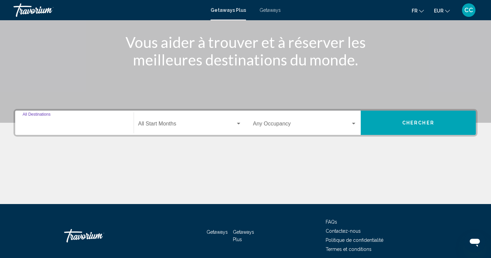
click at [60, 126] on input "Destination All Destinations" at bounding box center [75, 125] width 104 height 6
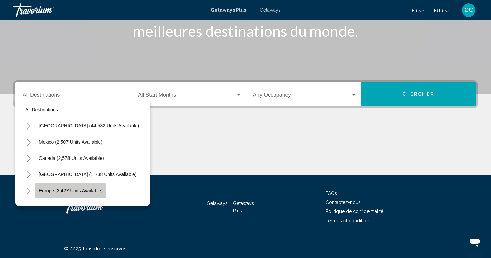
click at [52, 191] on span "Europe (3,427 units available)" at bounding box center [71, 190] width 64 height 5
type input "**********"
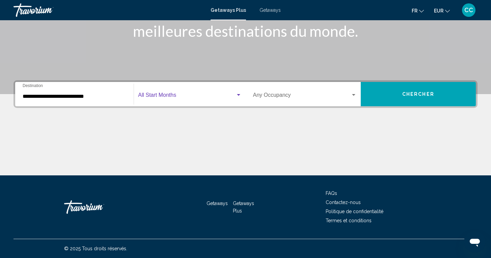
click at [175, 95] on span "Search widget" at bounding box center [186, 96] width 97 height 6
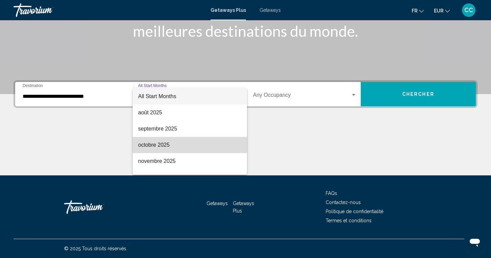
click at [153, 145] on span "octobre 2025" at bounding box center [189, 145] width 103 height 16
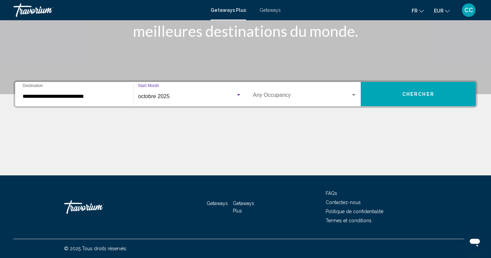
click at [324, 97] on span "Search widget" at bounding box center [301, 96] width 97 height 6
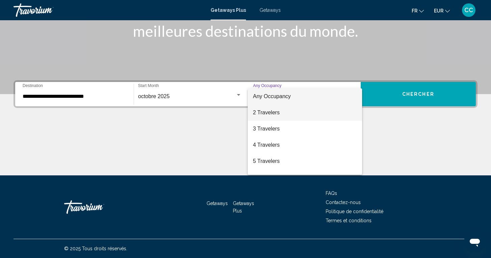
click at [271, 114] on span "2 Travelers" at bounding box center [305, 113] width 104 height 16
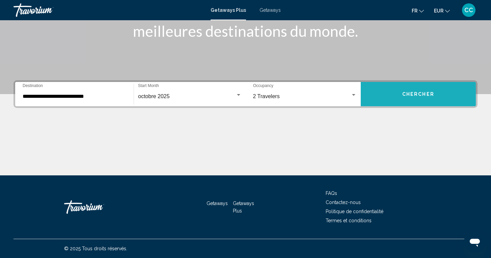
click at [403, 94] on span "Chercher" at bounding box center [418, 94] width 32 height 5
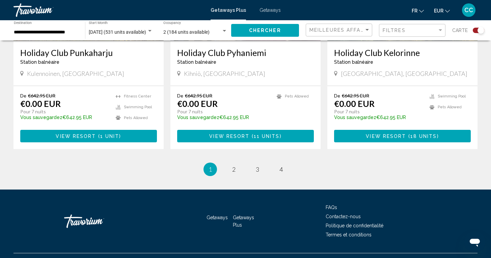
scroll to position [1051, 0]
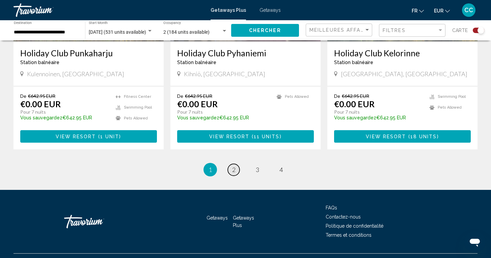
click at [231, 164] on link "page 2" at bounding box center [234, 170] width 12 height 12
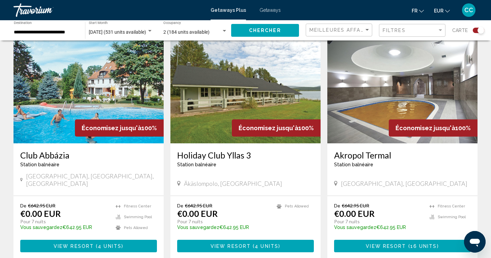
scroll to position [246, 0]
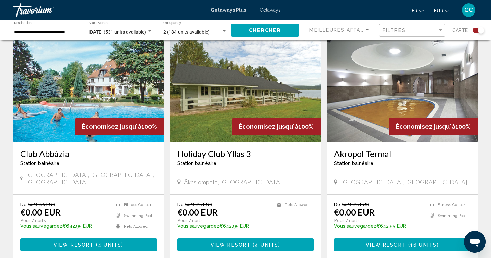
click at [362, 155] on h3 "Akropol Termal" at bounding box center [402, 154] width 137 height 10
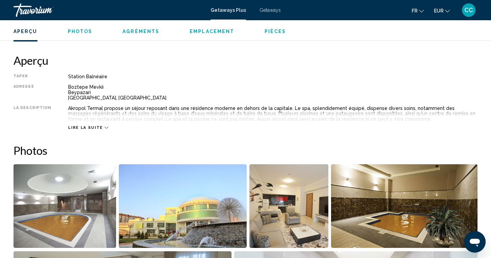
scroll to position [207, 0]
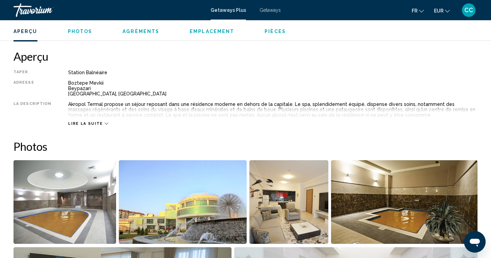
click at [83, 124] on span "Lire la suite" at bounding box center [85, 123] width 34 height 4
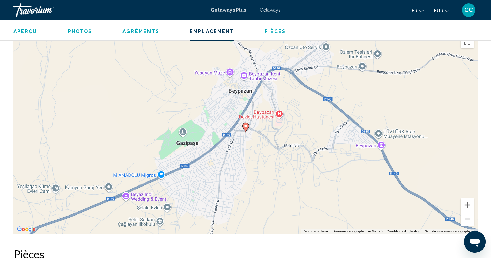
scroll to position [807, 0]
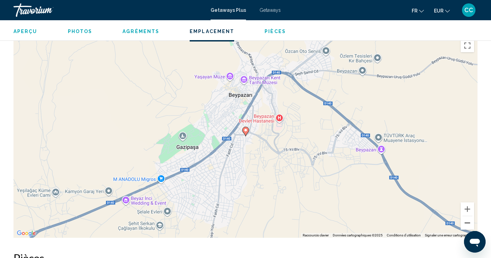
click at [466, 224] on button "Zoom arrière" at bounding box center [466, 222] width 13 height 13
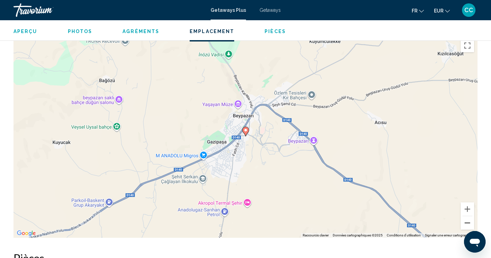
click at [466, 224] on button "Zoom arrière" at bounding box center [466, 222] width 13 height 13
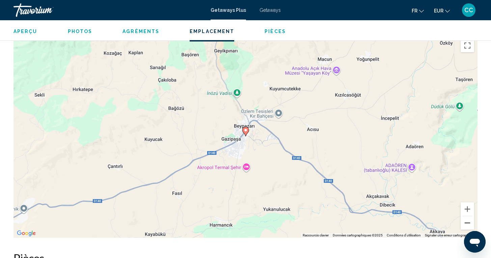
click at [466, 225] on button "Zoom arrière" at bounding box center [466, 222] width 13 height 13
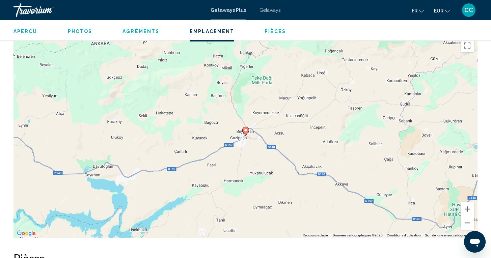
click at [466, 225] on button "Zoom arrière" at bounding box center [466, 222] width 13 height 13
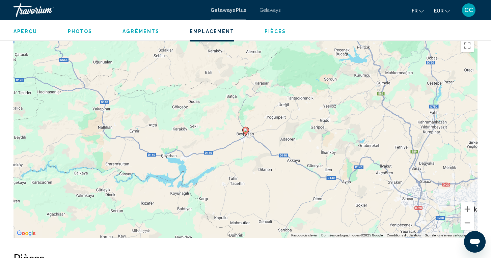
click at [466, 225] on button "Zoom arrière" at bounding box center [466, 222] width 13 height 13
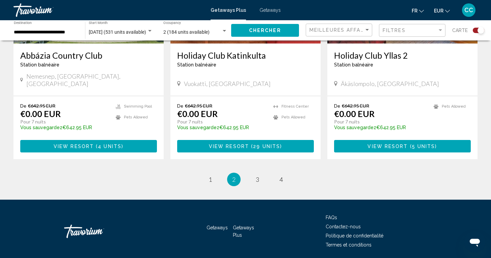
scroll to position [1051, 0]
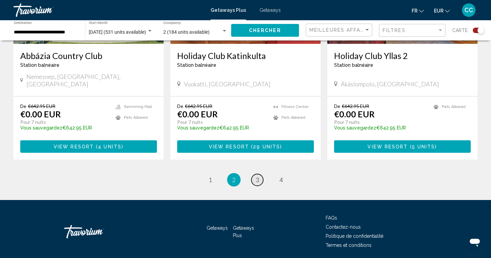
click at [256, 176] on span "3" at bounding box center [257, 179] width 3 height 7
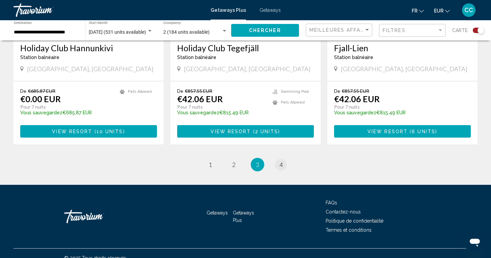
scroll to position [1051, 0]
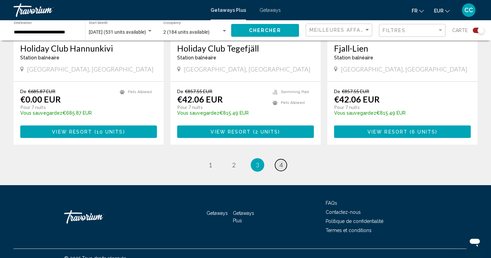
click at [281, 161] on span "4" at bounding box center [280, 164] width 3 height 7
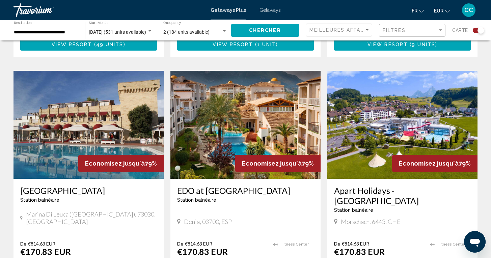
scroll to position [959, 0]
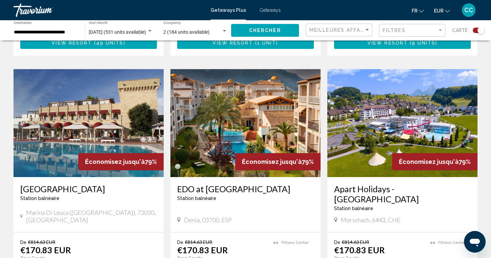
click at [231, 184] on h3 "EDO at [GEOGRAPHIC_DATA]" at bounding box center [245, 189] width 137 height 10
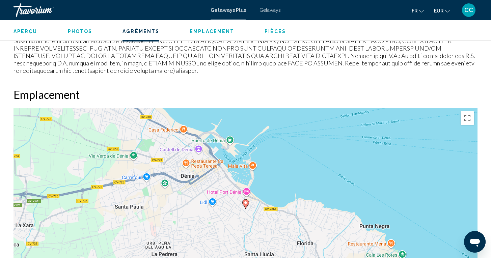
scroll to position [836, 0]
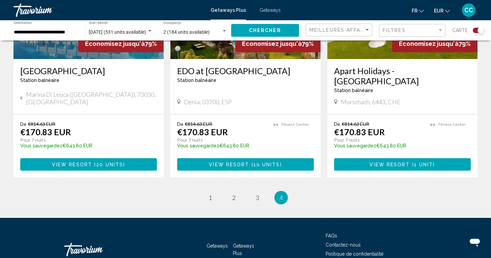
scroll to position [1077, 0]
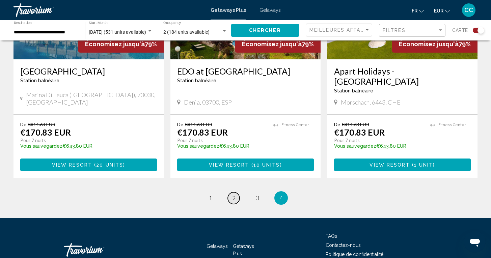
click at [232, 194] on span "2" at bounding box center [233, 197] width 3 height 7
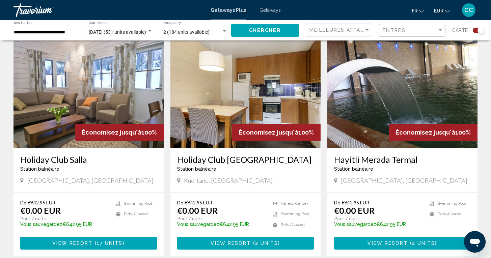
scroll to position [482, 0]
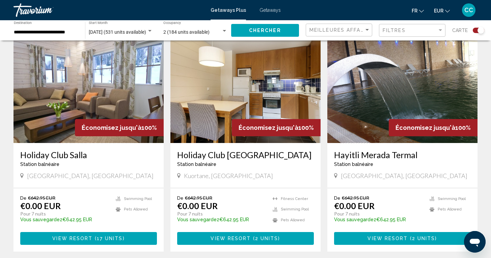
click at [356, 150] on h3 "Hayitli Merada Termal" at bounding box center [402, 155] width 137 height 10
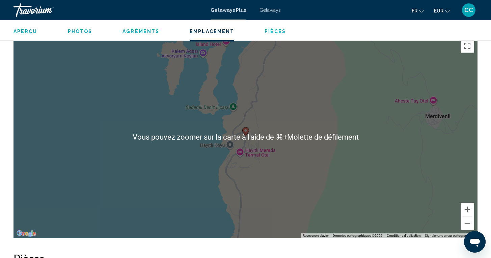
scroll to position [946, 0]
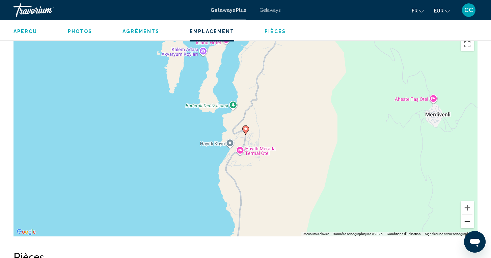
click at [467, 222] on button "Zoom arrière" at bounding box center [466, 221] width 13 height 13
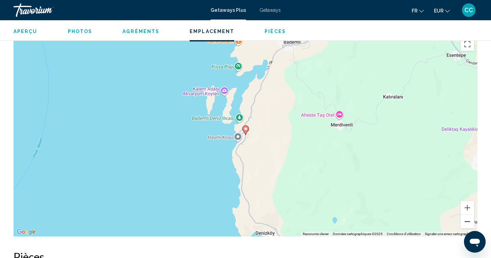
click at [467, 222] on button "Zoom arrière" at bounding box center [466, 221] width 13 height 13
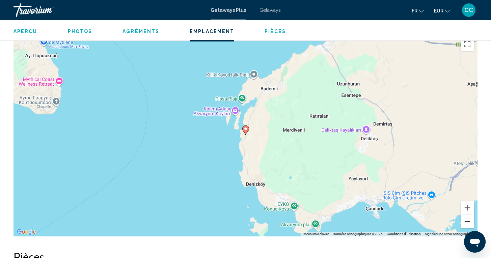
click at [467, 222] on button "Zoom arrière" at bounding box center [466, 221] width 13 height 13
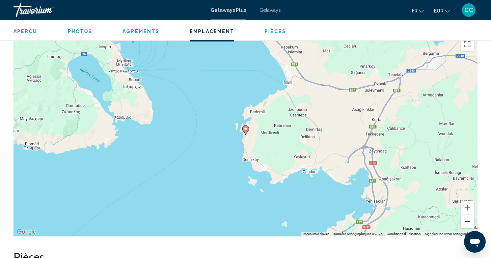
click at [467, 223] on button "Zoom arrière" at bounding box center [466, 221] width 13 height 13
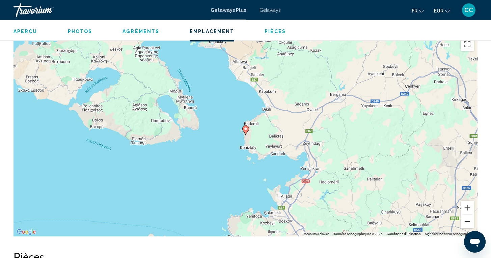
click at [467, 223] on button "Zoom arrière" at bounding box center [466, 221] width 13 height 13
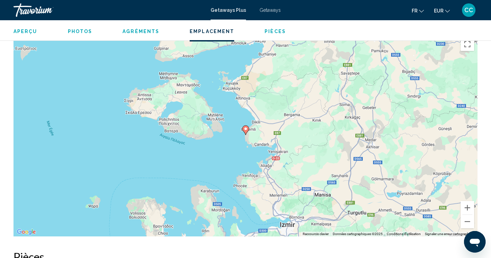
click at [266, 12] on span "Getaways" at bounding box center [269, 9] width 21 height 5
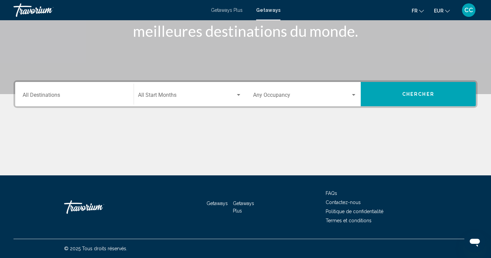
scroll to position [108, 0]
click at [54, 97] on input "Destination All Destinations" at bounding box center [75, 96] width 104 height 6
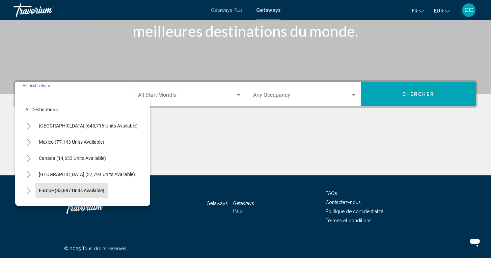
click at [39, 190] on span "Europe (35,687 units available)" at bounding box center [71, 190] width 65 height 5
type input "**********"
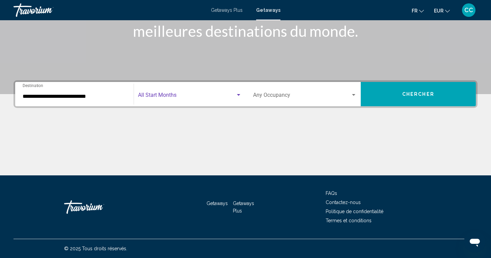
click at [163, 96] on span "Search widget" at bounding box center [186, 96] width 97 height 6
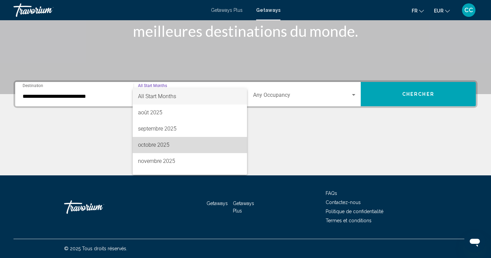
click at [150, 145] on span "octobre 2025" at bounding box center [189, 145] width 103 height 16
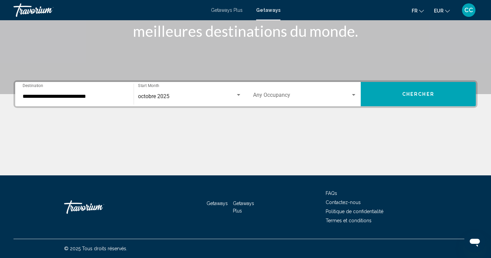
drag, startPoint x: 407, startPoint y: 94, endPoint x: 360, endPoint y: 124, distance: 56.2
click at [360, 125] on div "**********" at bounding box center [245, 127] width 491 height 95
click at [353, 95] on div "Search widget" at bounding box center [353, 95] width 3 height 2
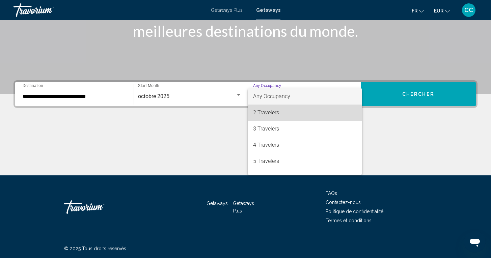
click at [281, 111] on span "2 Travelers" at bounding box center [305, 113] width 104 height 16
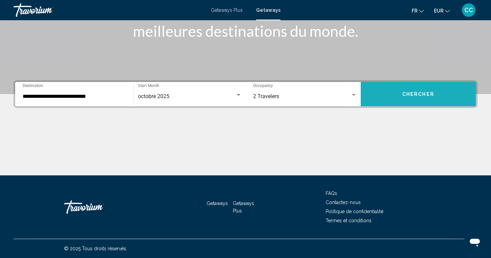
click at [428, 95] on span "Chercher" at bounding box center [418, 94] width 32 height 5
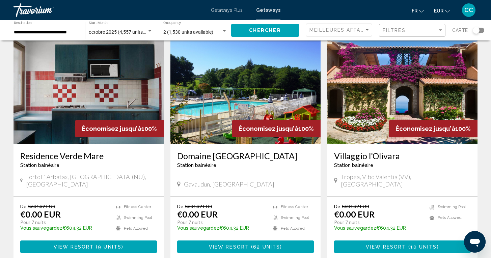
scroll to position [756, 0]
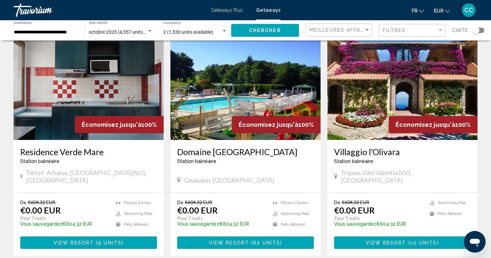
click at [378, 147] on h3 "Villaggio l'Olivara" at bounding box center [402, 152] width 137 height 10
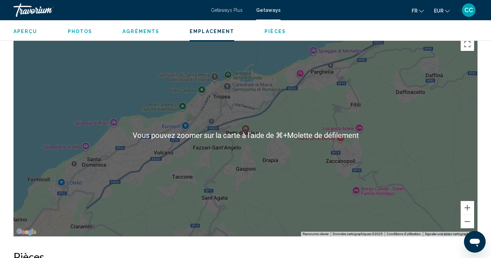
scroll to position [1023, 0]
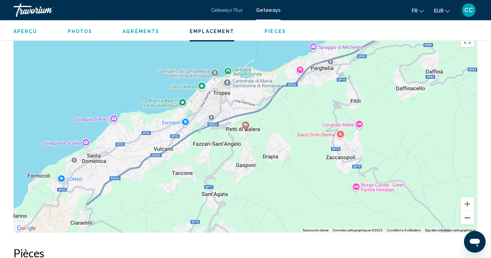
click at [467, 219] on button "Zoom arrière" at bounding box center [466, 217] width 13 height 13
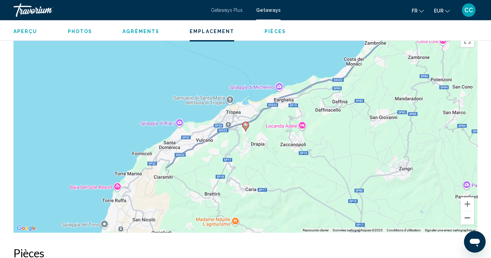
click at [466, 219] on button "Zoom arrière" at bounding box center [466, 217] width 13 height 13
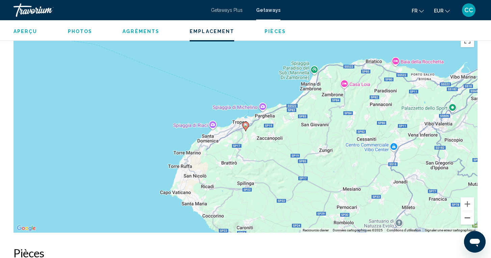
click at [466, 219] on button "Zoom arrière" at bounding box center [466, 217] width 13 height 13
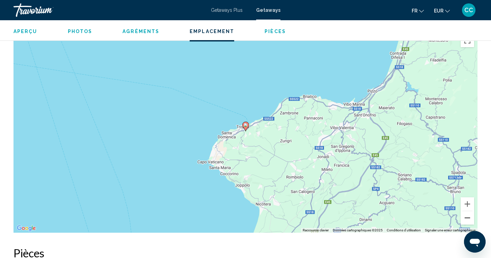
click at [466, 219] on button "Zoom arrière" at bounding box center [466, 217] width 13 height 13
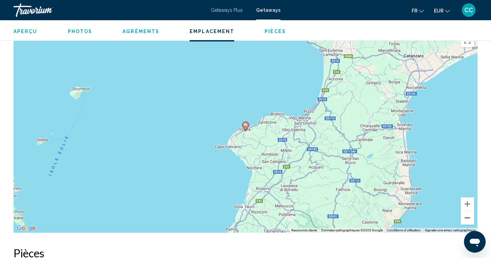
click at [466, 219] on button "Zoom arrière" at bounding box center [466, 217] width 13 height 13
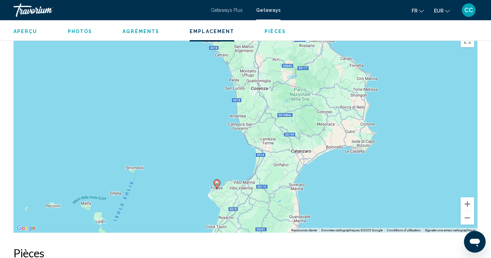
drag, startPoint x: 369, startPoint y: 154, endPoint x: 340, endPoint y: 213, distance: 65.8
click at [340, 213] on div "Pour activer le glissement avec le clavier, appuyez sur Alt+Entrée. Une fois ce…" at bounding box center [245, 131] width 464 height 202
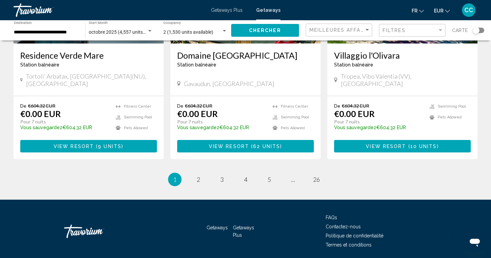
scroll to position [852, 0]
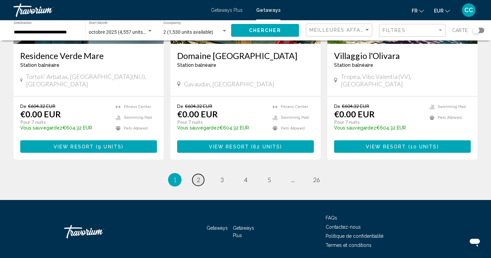
click at [195, 174] on link "page 2" at bounding box center [198, 180] width 12 height 12
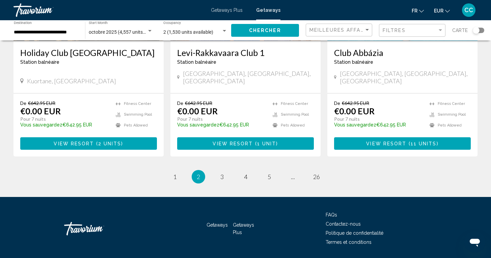
scroll to position [842, 0]
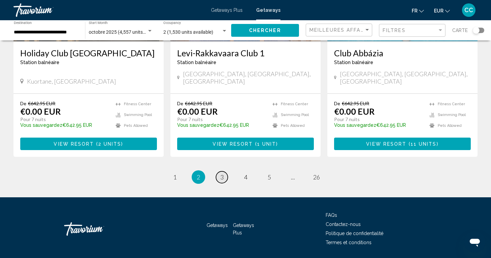
click at [222, 173] on span "3" at bounding box center [221, 176] width 3 height 7
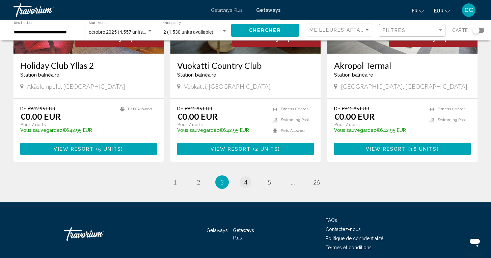
scroll to position [842, 0]
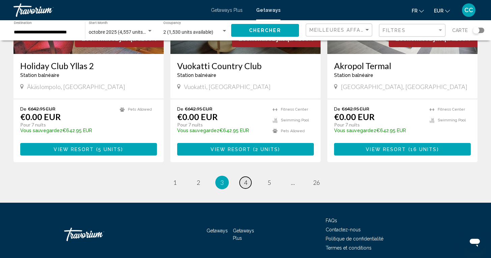
click at [243, 177] on link "page 4" at bounding box center [245, 183] width 12 height 12
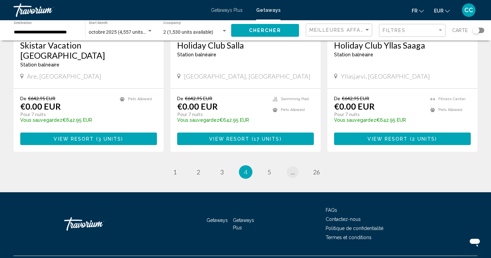
scroll to position [842, 0]
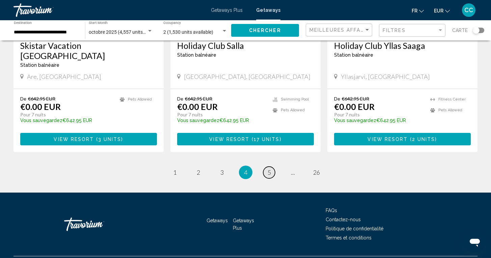
click at [269, 169] on span "5" at bounding box center [268, 172] width 3 height 7
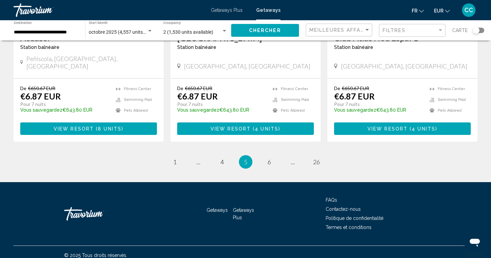
scroll to position [852, 0]
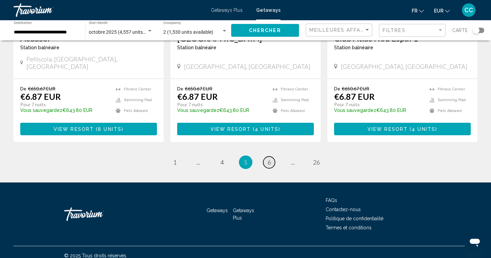
click at [269, 159] on span "6" at bounding box center [268, 162] width 3 height 7
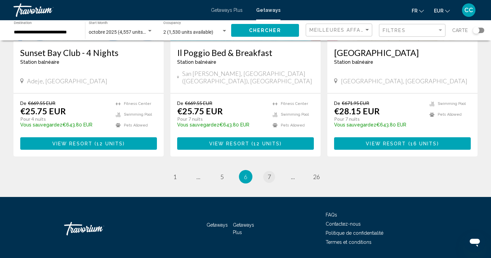
scroll to position [852, 0]
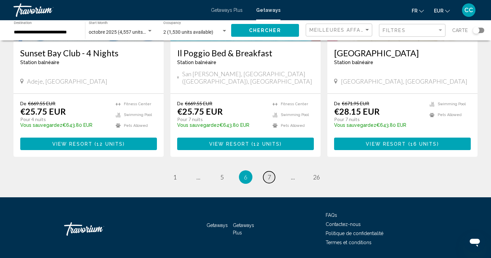
click at [269, 173] on span "7" at bounding box center [268, 176] width 3 height 7
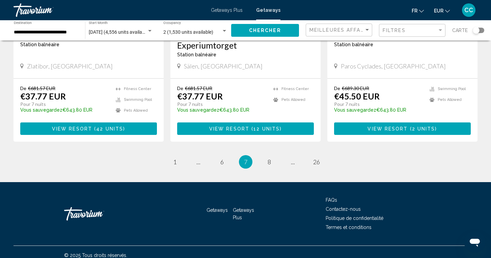
scroll to position [862, 0]
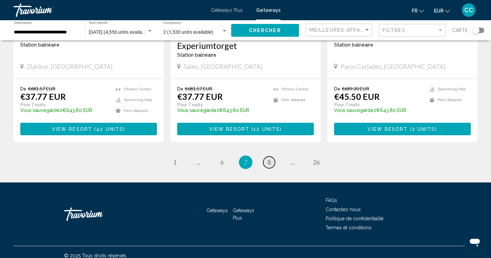
click at [269, 159] on span "8" at bounding box center [268, 162] width 3 height 7
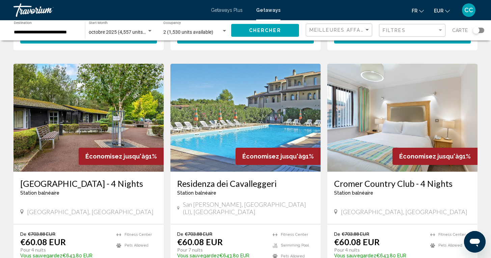
scroll to position [719, 0]
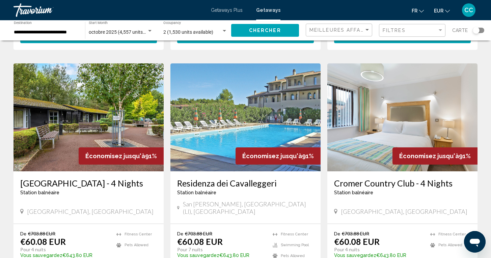
click at [134, 30] on div "octobre 2025 (4,557 units available)" at bounding box center [121, 32] width 64 height 5
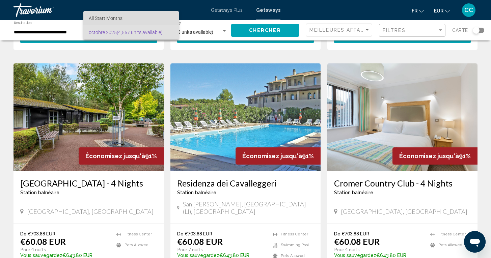
click at [121, 19] on span "All Start Months" at bounding box center [106, 18] width 34 height 5
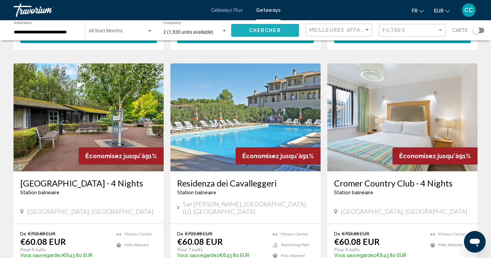
click at [257, 29] on span "Chercher" at bounding box center [265, 30] width 32 height 5
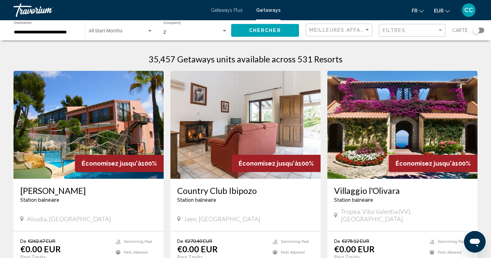
click at [480, 30] on div "Search widget" at bounding box center [478, 30] width 11 height 5
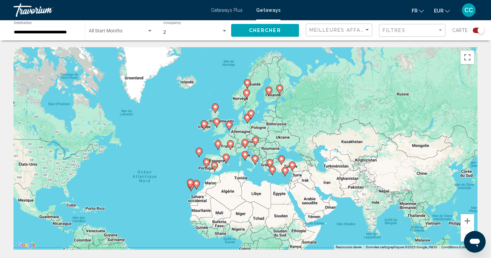
drag, startPoint x: 240, startPoint y: 158, endPoint x: 159, endPoint y: 198, distance: 90.5
click at [159, 198] on div "Pour activer le glissement avec le clavier, appuyez sur Alt+Entrée. Une fois ce…" at bounding box center [245, 148] width 464 height 202
click at [467, 222] on button "Zoom avant" at bounding box center [466, 220] width 13 height 13
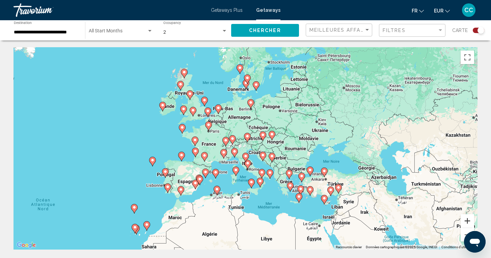
click at [467, 222] on button "Zoom avant" at bounding box center [466, 220] width 13 height 13
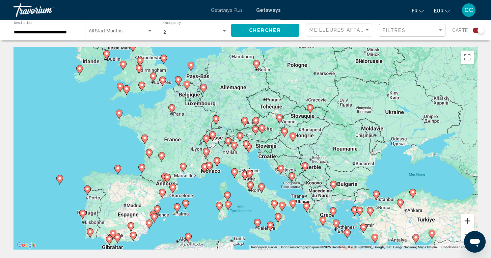
click at [467, 222] on button "Zoom avant" at bounding box center [466, 220] width 13 height 13
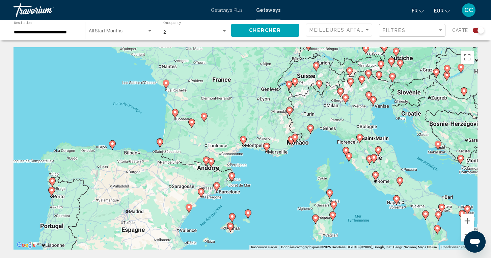
drag, startPoint x: 168, startPoint y: 229, endPoint x: 293, endPoint y: 178, distance: 135.1
click at [293, 178] on div "Pour activer le glissement avec le clavier, appuyez sur Alt+Entrée. Une fois ce…" at bounding box center [245, 148] width 464 height 202
click at [465, 223] on button "Zoom avant" at bounding box center [466, 220] width 13 height 13
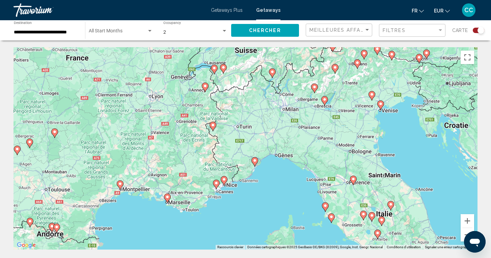
drag, startPoint x: 369, startPoint y: 187, endPoint x: 248, endPoint y: 233, distance: 130.2
click at [248, 233] on div "Pour activer le glissement avec le clavier, appuyez sur Alt+Entrée. Une fois ce…" at bounding box center [245, 148] width 464 height 202
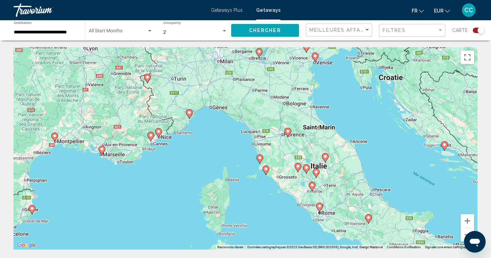
drag, startPoint x: 277, startPoint y: 199, endPoint x: 210, endPoint y: 152, distance: 81.3
click at [210, 151] on div "Pour activer le glissement avec le clavier, appuyez sur Alt+Entrée. Une fois ce…" at bounding box center [245, 148] width 464 height 202
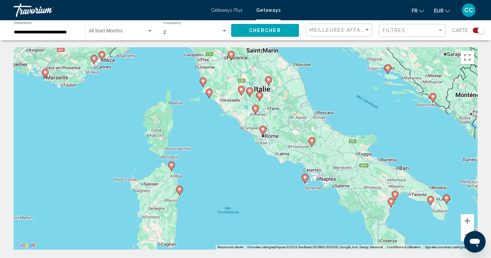
drag, startPoint x: 270, startPoint y: 209, endPoint x: 212, endPoint y: 132, distance: 96.6
click at [212, 132] on div "Pour activer le glissement avec le clavier, appuyez sur Alt+Entrée. Une fois ce…" at bounding box center [245, 148] width 464 height 202
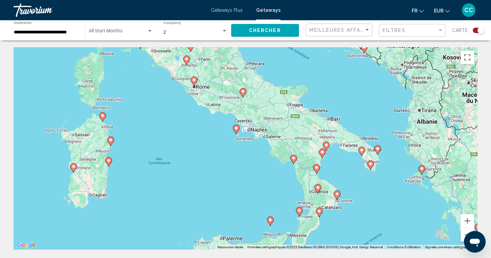
drag, startPoint x: 239, startPoint y: 197, endPoint x: 169, endPoint y: 146, distance: 86.0
click at [169, 146] on div "Pour activer le glissement avec le clavier, appuyez sur Alt+Entrée. Une fois ce…" at bounding box center [245, 148] width 464 height 202
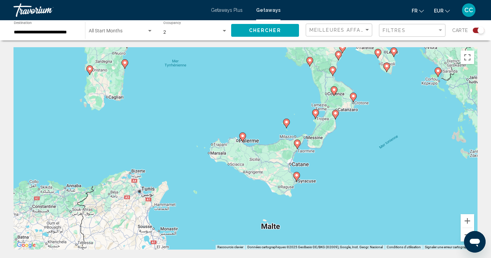
drag, startPoint x: 154, startPoint y: 191, endPoint x: 170, endPoint y: 92, distance: 99.5
click at [170, 92] on div "Pour activer le glissement avec le clavier, appuyez sur Alt+Entrée. Une fois ce…" at bounding box center [245, 148] width 464 height 202
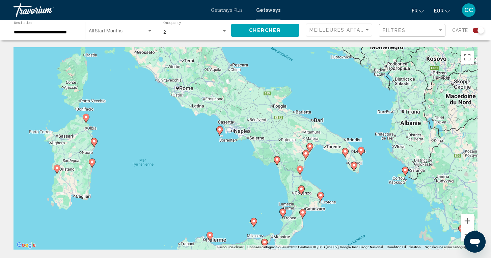
drag, startPoint x: 368, startPoint y: 121, endPoint x: 336, endPoint y: 222, distance: 105.4
click at [336, 222] on div "Pour activer le glissement avec le clavier, appuyez sur Alt+Entrée. Une fois ce…" at bounding box center [245, 148] width 464 height 202
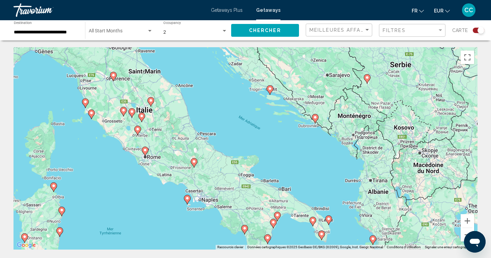
drag, startPoint x: 202, startPoint y: 173, endPoint x: 170, endPoint y: 243, distance: 77.0
click at [170, 243] on div "Pour activer le glissement avec le clavier, appuyez sur Alt+Entrée. Une fois ce…" at bounding box center [245, 148] width 464 height 202
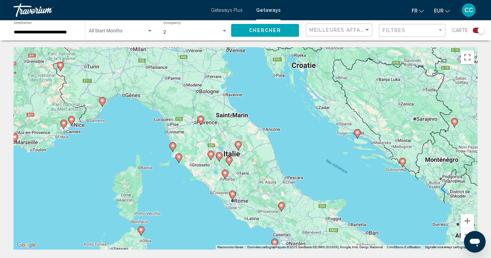
drag, startPoint x: 105, startPoint y: 179, endPoint x: 194, endPoint y: 223, distance: 99.0
click at [194, 223] on div "Pour activer le glissement avec le clavier, appuyez sur Alt+Entrée. Une fois ce…" at bounding box center [245, 148] width 464 height 202
click at [178, 158] on image "Main content" at bounding box center [179, 157] width 4 height 4
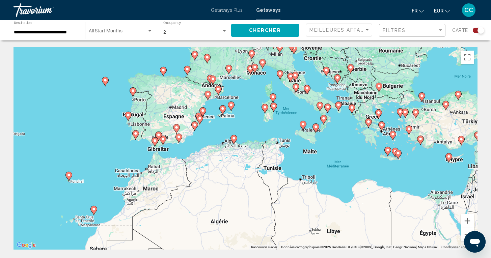
drag, startPoint x: 178, startPoint y: 202, endPoint x: 215, endPoint y: 135, distance: 76.2
click at [215, 135] on div "Pour activer le glissement avec le clavier, appuyez sur Alt+Entrée. Une fois ce…" at bounding box center [245, 148] width 464 height 202
click at [474, 31] on div "Search widget" at bounding box center [478, 30] width 11 height 5
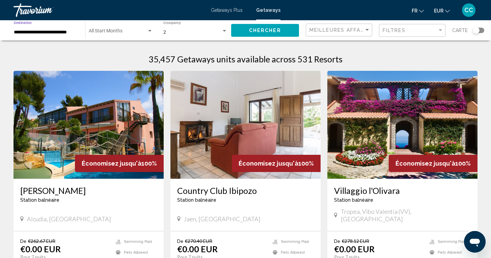
click at [56, 32] on input "**********" at bounding box center [46, 32] width 64 height 5
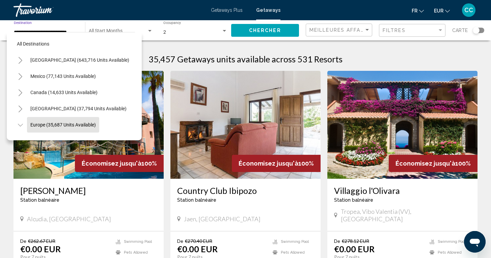
click at [21, 125] on icon "Toggle Europe (35,687 units available)" at bounding box center [20, 125] width 5 height 7
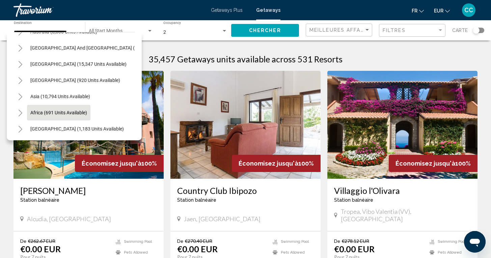
scroll to position [109, 0]
click at [57, 112] on span "Africa (691 units available)" at bounding box center [58, 112] width 57 height 5
type input "**********"
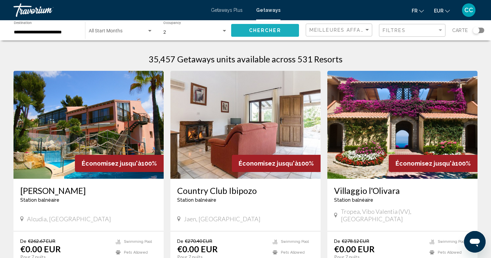
click at [289, 30] on button "Chercher" at bounding box center [265, 30] width 68 height 12
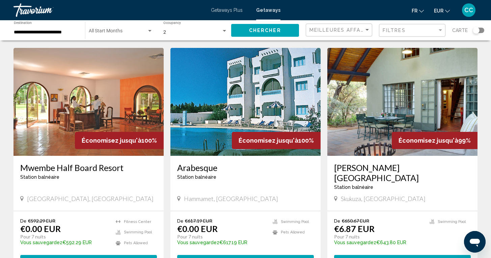
scroll to position [258, 0]
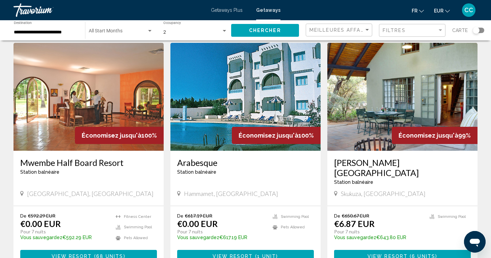
click at [362, 164] on h3 "[PERSON_NAME][GEOGRAPHIC_DATA]" at bounding box center [402, 168] width 137 height 20
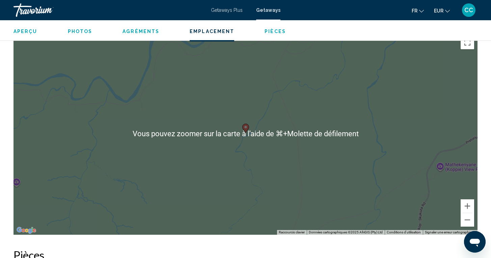
scroll to position [854, 0]
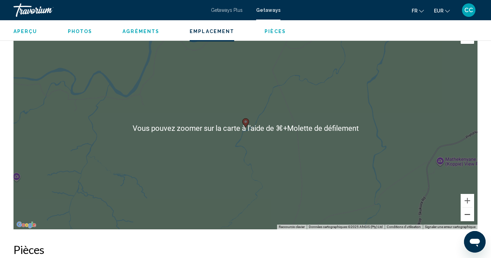
click at [467, 215] on button "Zoom arrière" at bounding box center [466, 214] width 13 height 13
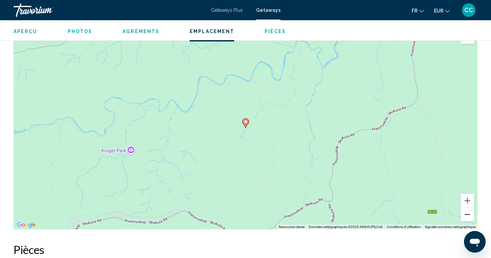
click at [467, 215] on button "Zoom arrière" at bounding box center [466, 214] width 13 height 13
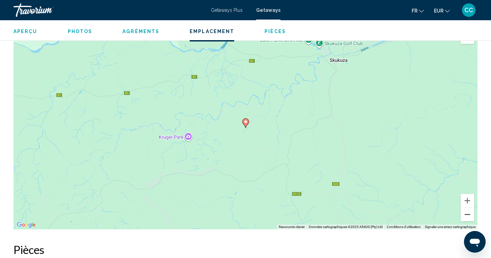
click at [467, 216] on button "Zoom arrière" at bounding box center [466, 214] width 13 height 13
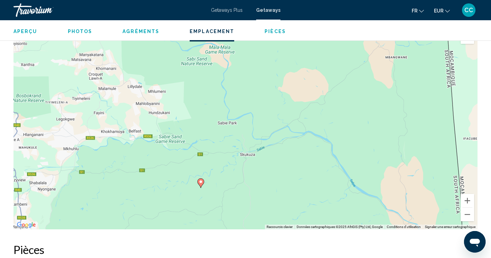
drag, startPoint x: 312, startPoint y: 141, endPoint x: 267, endPoint y: 201, distance: 75.3
click at [267, 201] on div "Pour activer le glissement avec le clavier, appuyez sur Alt+Entrée. Une fois ce…" at bounding box center [245, 128] width 464 height 202
click at [467, 214] on button "Zoom arrière" at bounding box center [466, 214] width 13 height 13
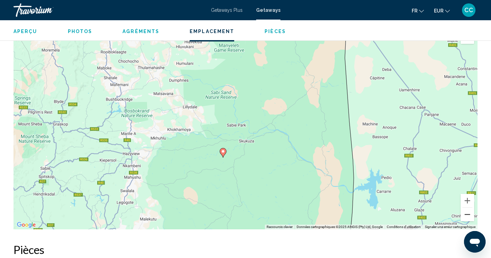
click at [467, 214] on button "Zoom arrière" at bounding box center [466, 214] width 13 height 13
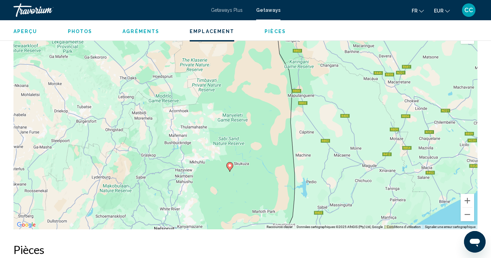
drag, startPoint x: 252, startPoint y: 165, endPoint x: 248, endPoint y: 195, distance: 30.1
click at [248, 195] on div "Pour activer le glissement avec le clavier, appuyez sur Alt+Entrée. Une fois ce…" at bounding box center [245, 128] width 464 height 202
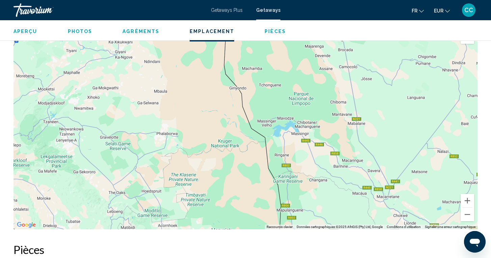
drag, startPoint x: 264, startPoint y: 110, endPoint x: 253, endPoint y: 226, distance: 116.2
click at [253, 226] on div "Pour activer le glissement avec le clavier, appuyez sur Alt+Entrée. Une fois ce…" at bounding box center [245, 128] width 464 height 202
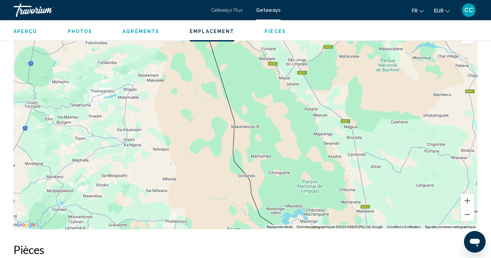
drag, startPoint x: 213, startPoint y: 134, endPoint x: 222, endPoint y: 222, distance: 88.8
click at [222, 222] on div "Main content" at bounding box center [245, 128] width 464 height 202
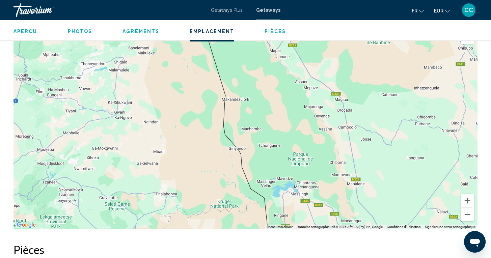
drag, startPoint x: 214, startPoint y: 169, endPoint x: 204, endPoint y: 143, distance: 27.6
click at [204, 143] on div "Main content" at bounding box center [245, 128] width 464 height 202
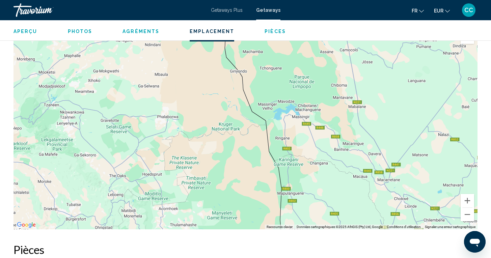
drag, startPoint x: 215, startPoint y: 191, endPoint x: 217, endPoint y: 110, distance: 80.6
click at [217, 110] on div "Main content" at bounding box center [245, 128] width 464 height 202
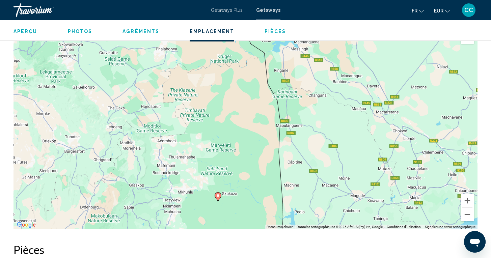
drag, startPoint x: 228, startPoint y: 171, endPoint x: 227, endPoint y: 105, distance: 66.5
click at [227, 105] on div "Pour activer le glissement avec le clavier, appuyez sur Alt+Entrée. Une fois ce…" at bounding box center [245, 128] width 464 height 202
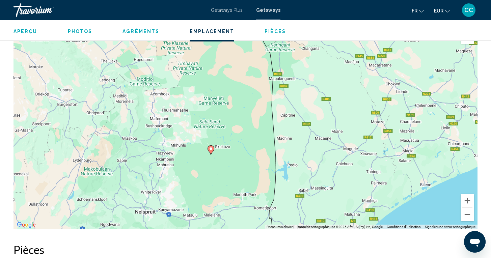
drag, startPoint x: 244, startPoint y: 202, endPoint x: 237, endPoint y: 155, distance: 47.1
click at [237, 155] on div "Pour activer le glissement avec le clavier, appuyez sur Alt+Entrée. Une fois ce…" at bounding box center [245, 128] width 464 height 202
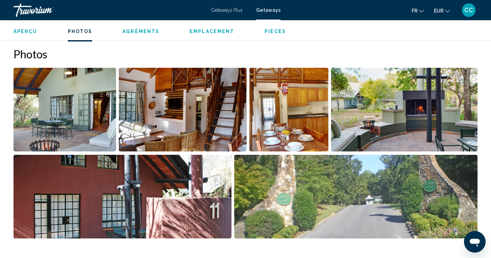
scroll to position [305, 0]
click at [313, 189] on img "Open full-screen image slider" at bounding box center [355, 197] width 243 height 84
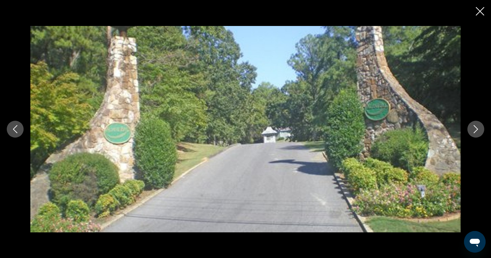
click at [475, 10] on div "Main content" at bounding box center [245, 129] width 491 height 258
click at [479, 12] on icon "Close slideshow" at bounding box center [480, 11] width 8 height 8
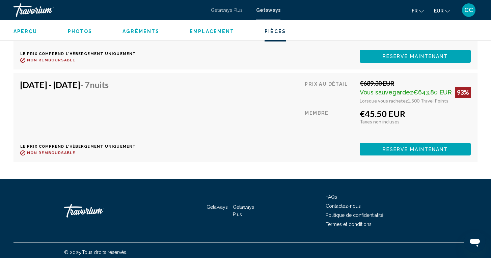
scroll to position [1596, 0]
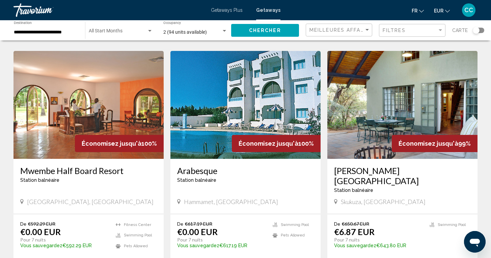
scroll to position [250, 0]
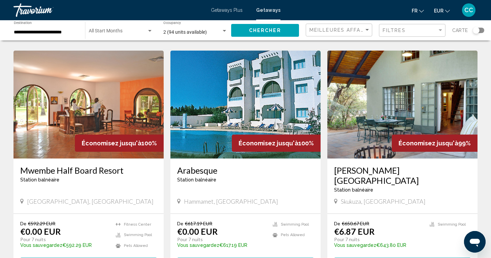
click at [206, 170] on h3 "Arabesque" at bounding box center [245, 170] width 137 height 10
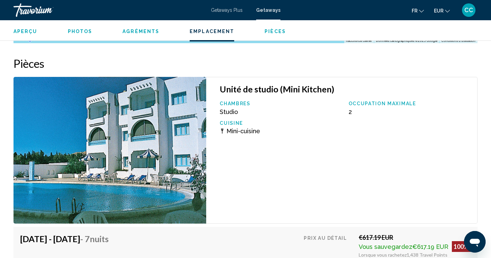
scroll to position [913, 0]
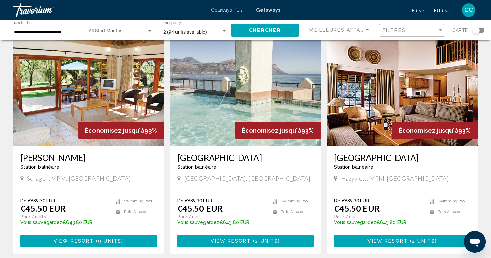
scroll to position [747, 0]
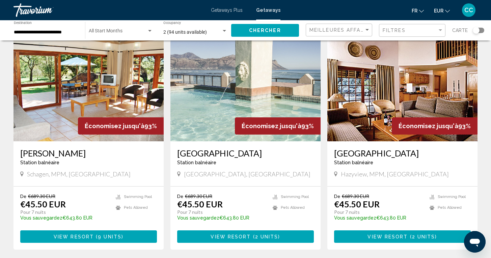
click at [367, 148] on h3 "[GEOGRAPHIC_DATA]" at bounding box center [402, 153] width 137 height 10
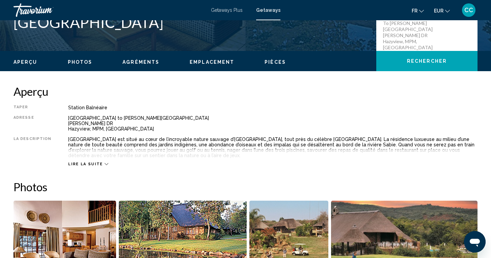
scroll to position [173, 0]
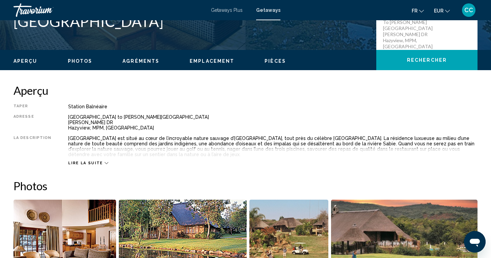
click at [90, 164] on span "Lire la suite" at bounding box center [85, 163] width 34 height 4
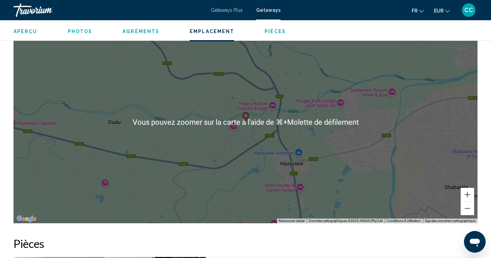
scroll to position [816, 0]
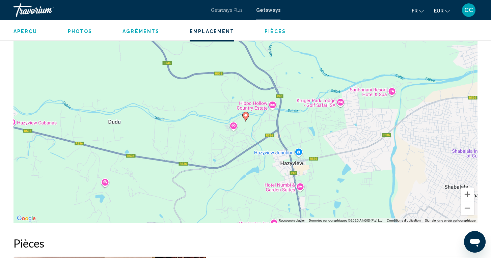
click at [466, 208] on button "Zoom arrière" at bounding box center [466, 207] width 13 height 13
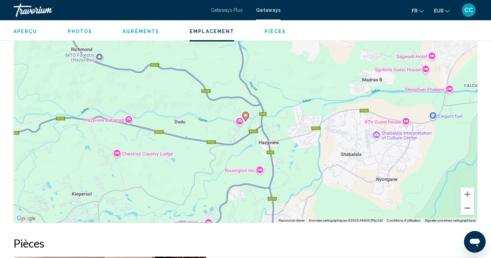
click at [466, 208] on button "Zoom arrière" at bounding box center [466, 207] width 13 height 13
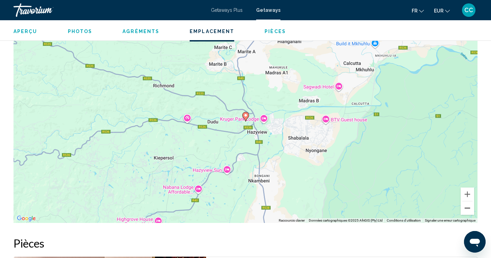
click at [466, 208] on button "Zoom arrière" at bounding box center [466, 207] width 13 height 13
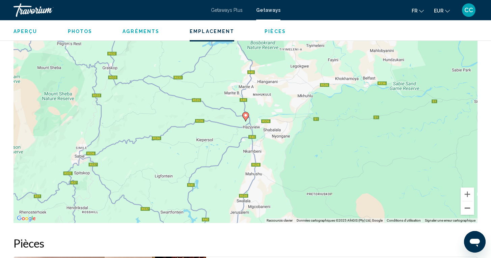
click at [466, 208] on button "Zoom arrière" at bounding box center [466, 207] width 13 height 13
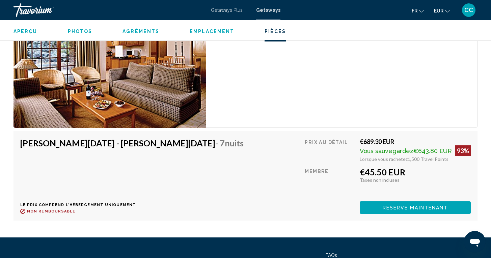
scroll to position [1100, 0]
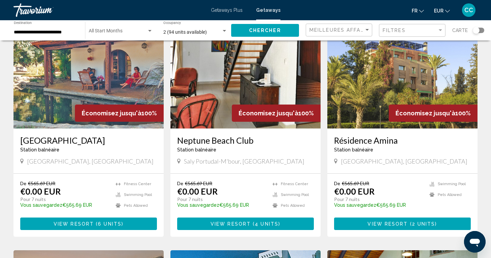
scroll to position [52, 0]
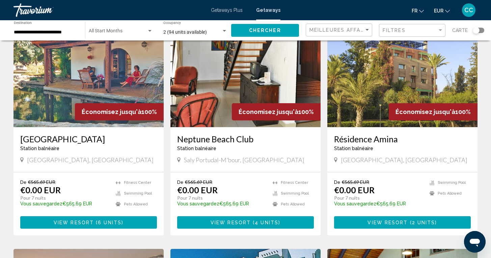
click at [201, 140] on h3 "Neptune Beach Club" at bounding box center [245, 139] width 137 height 10
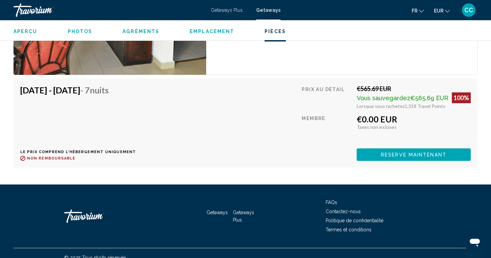
scroll to position [1214, 0]
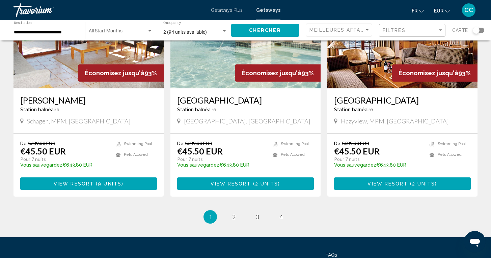
scroll to position [802, 0]
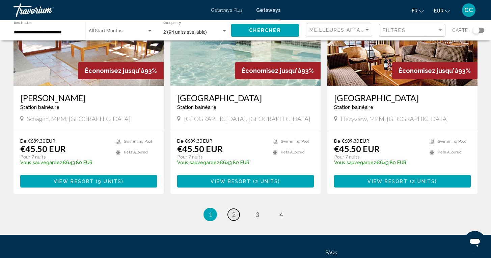
click at [231, 209] on link "page 2" at bounding box center [234, 215] width 12 height 12
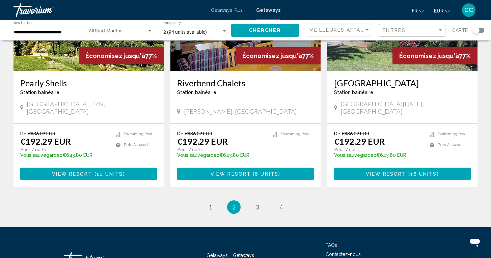
scroll to position [842, 0]
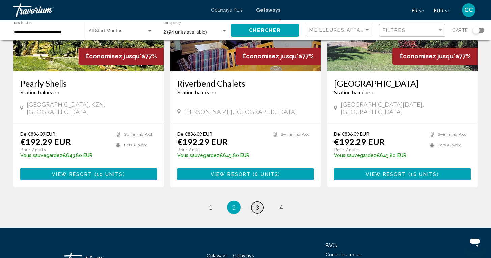
click at [256, 204] on span "3" at bounding box center [257, 207] width 3 height 7
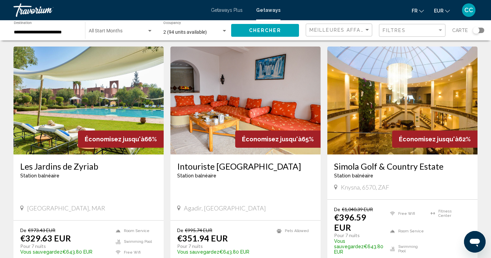
scroll to position [735, 0]
